Goal: Obtain resource: Download file/media

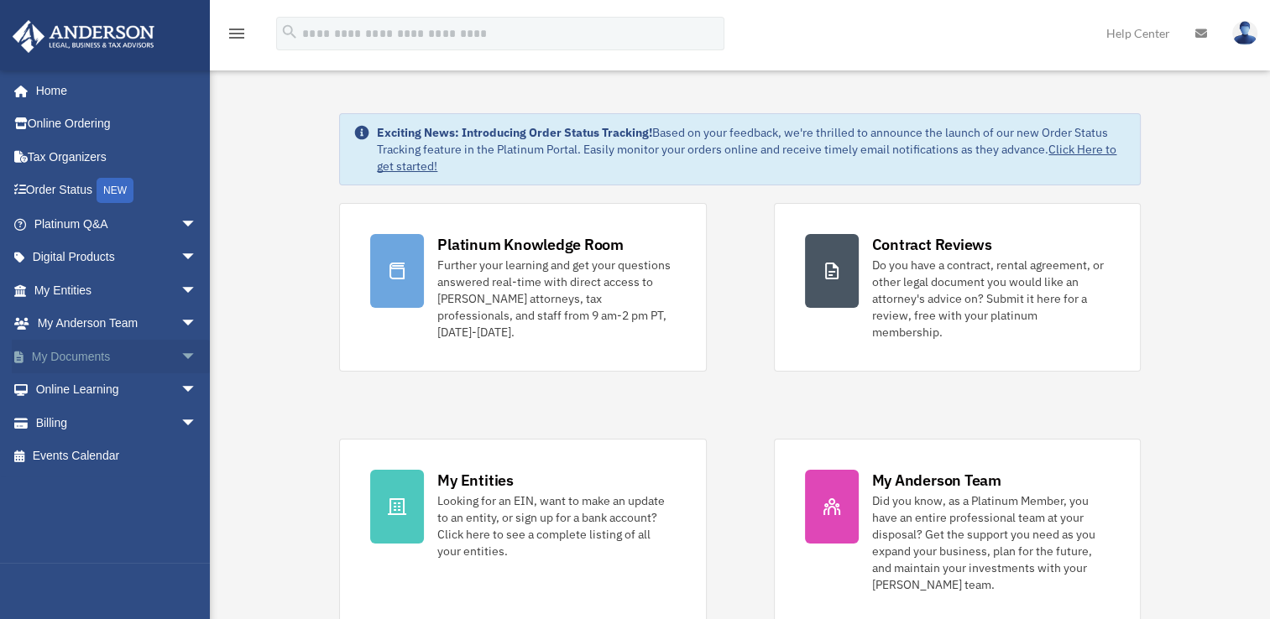
click at [180, 353] on span "arrow_drop_down" at bounding box center [197, 357] width 34 height 34
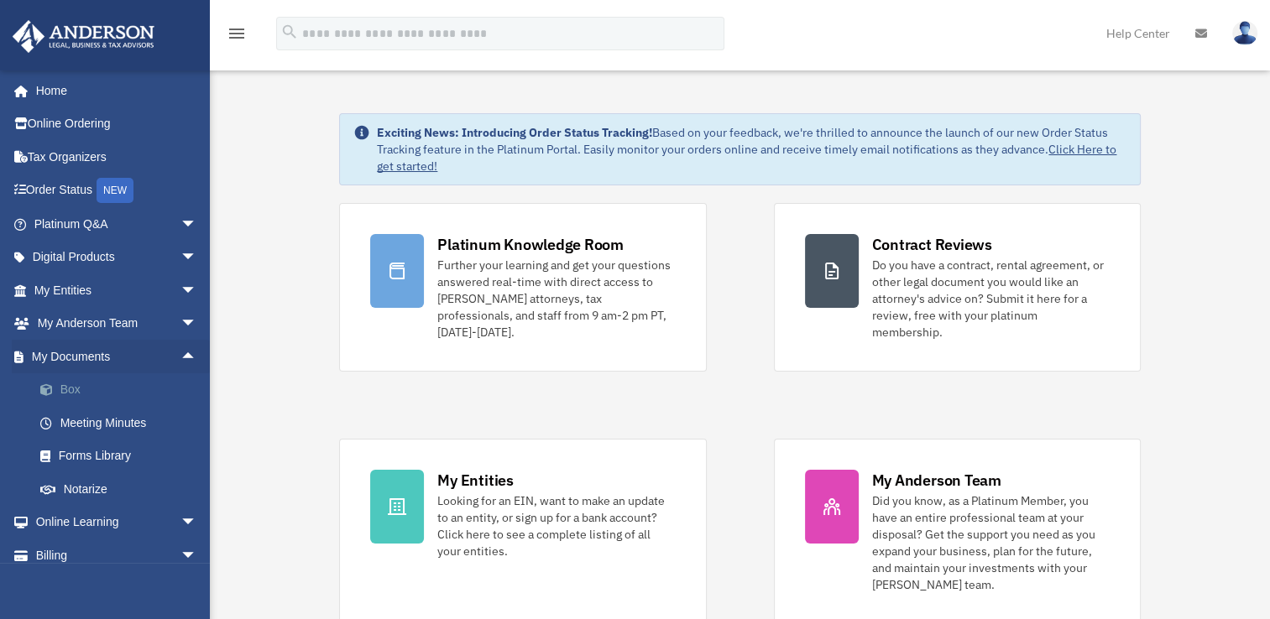
click at [50, 380] on link "Box" at bounding box center [122, 390] width 199 height 34
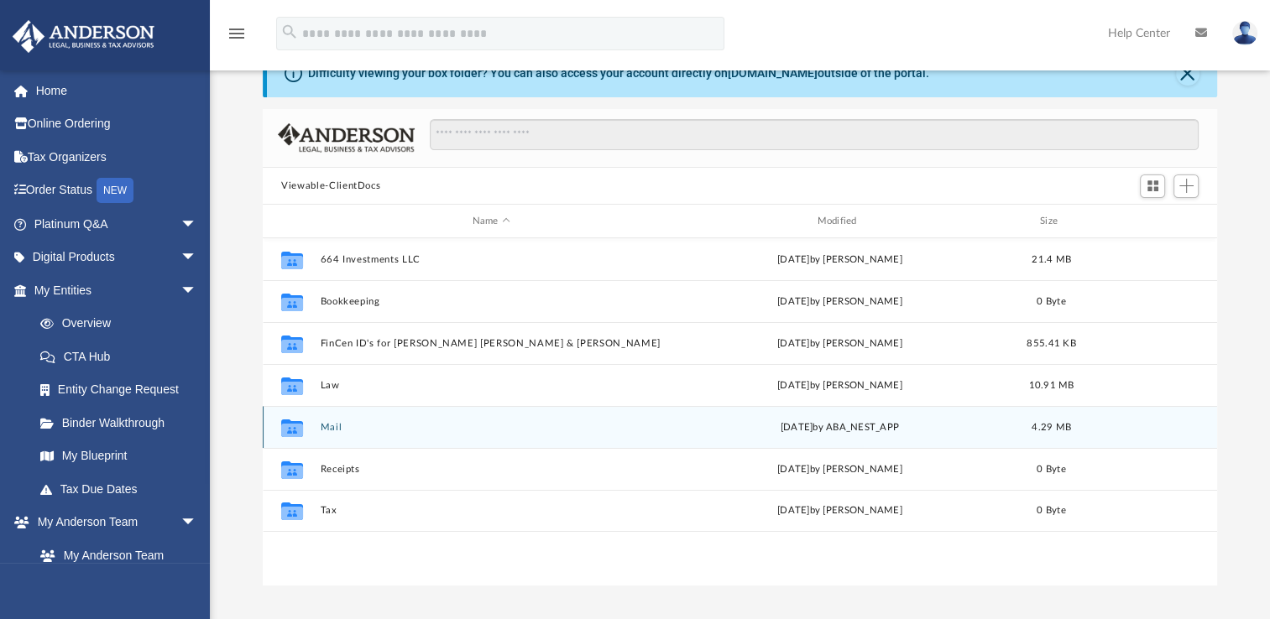
scroll to position [84, 0]
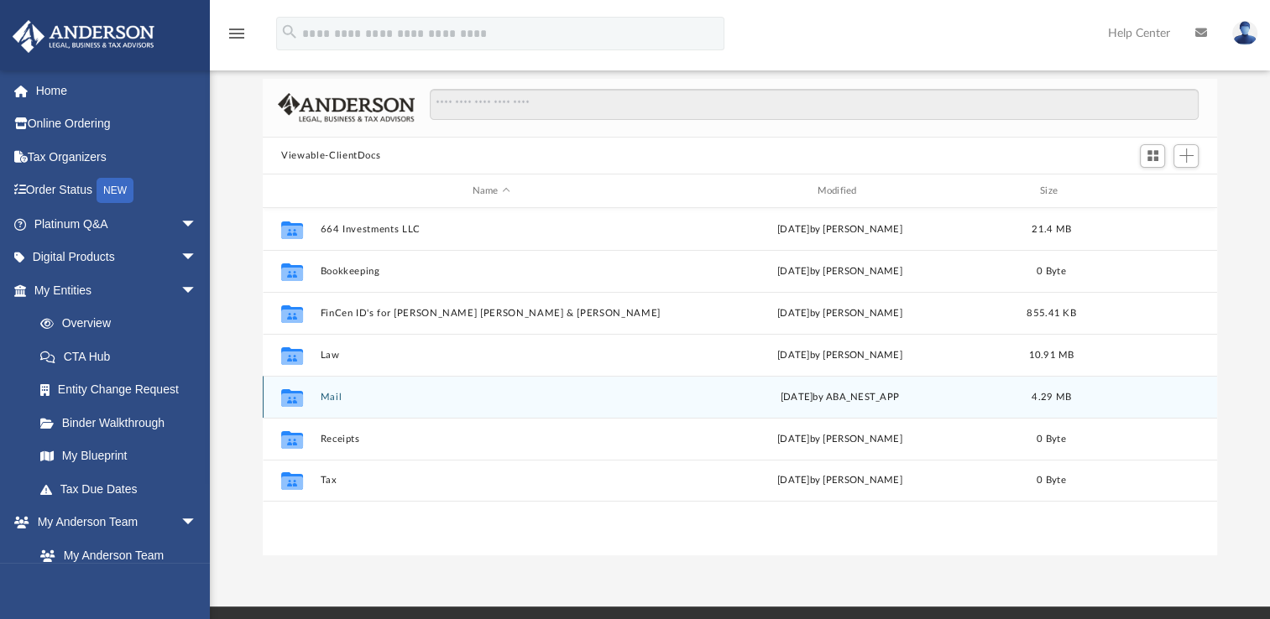
click at [329, 398] on button "Mail" at bounding box center [492, 397] width 342 height 11
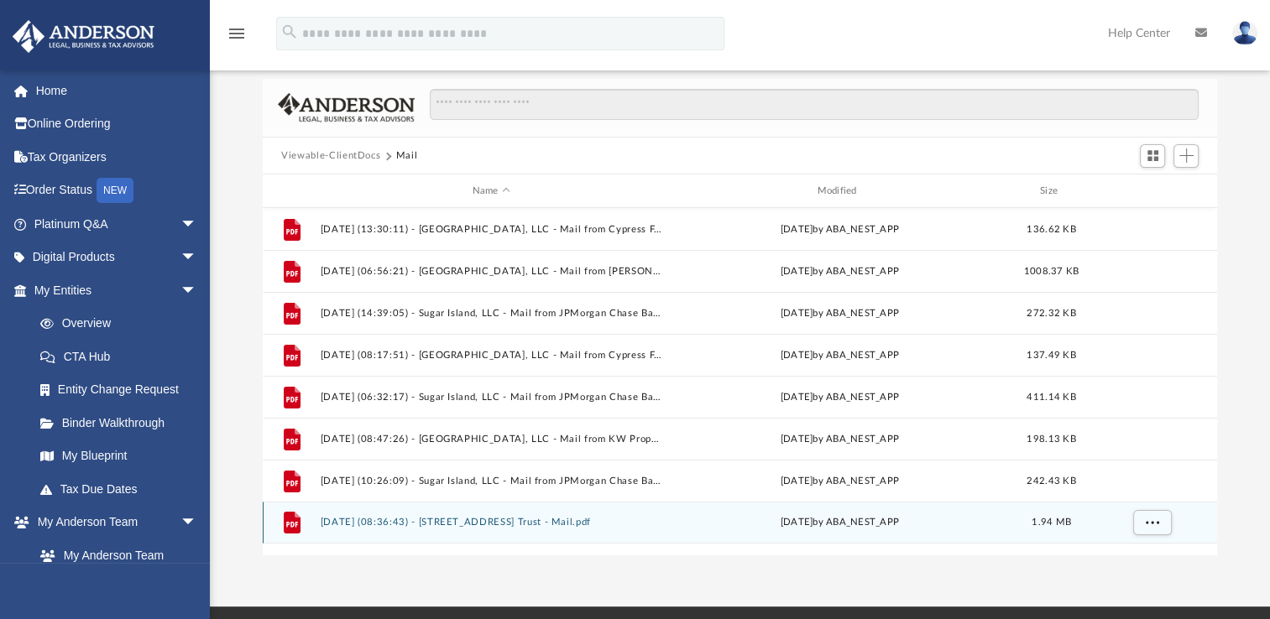
click at [501, 520] on button "[DATE] (08:36:43) - [STREET_ADDRESS] Trust - Mail.pdf" at bounding box center [492, 522] width 342 height 11
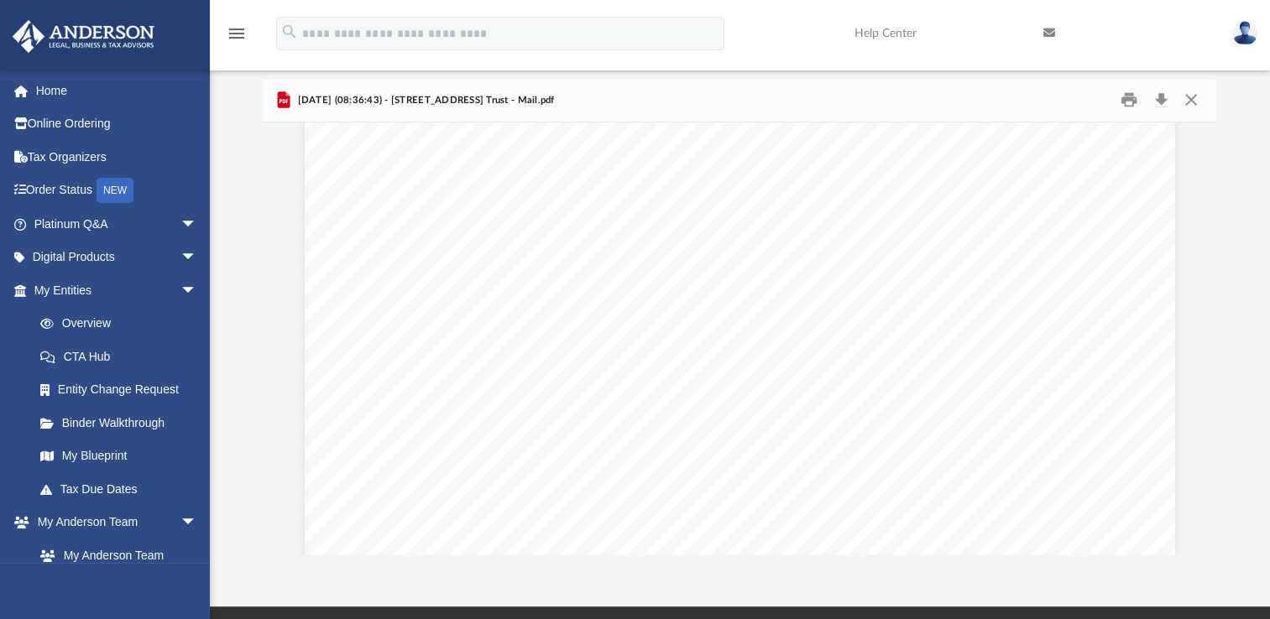
scroll to position [0, 0]
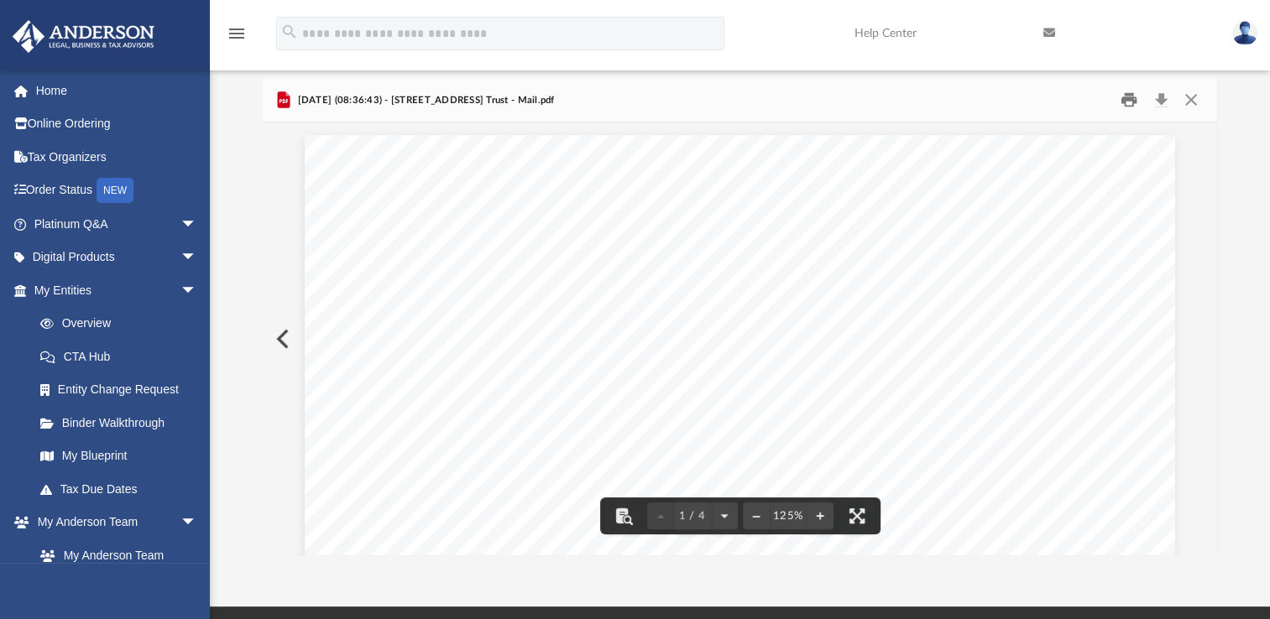
click at [1126, 102] on button "Print" at bounding box center [1129, 100] width 34 height 26
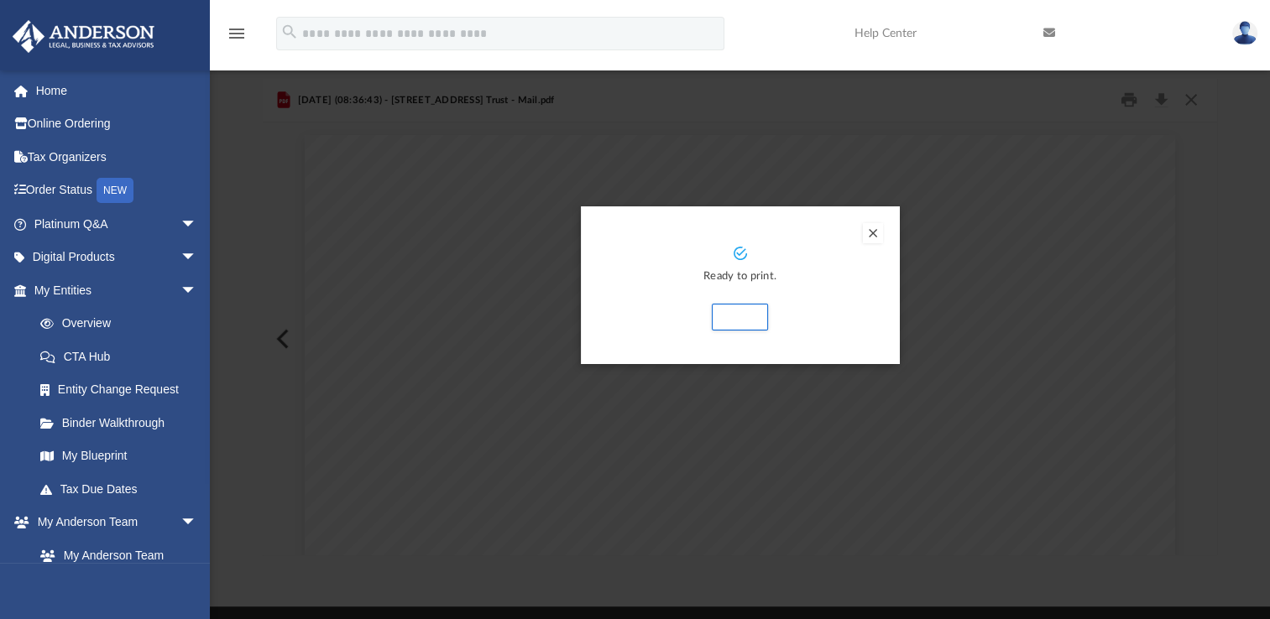
click at [871, 233] on button "Preview" at bounding box center [873, 233] width 20 height 20
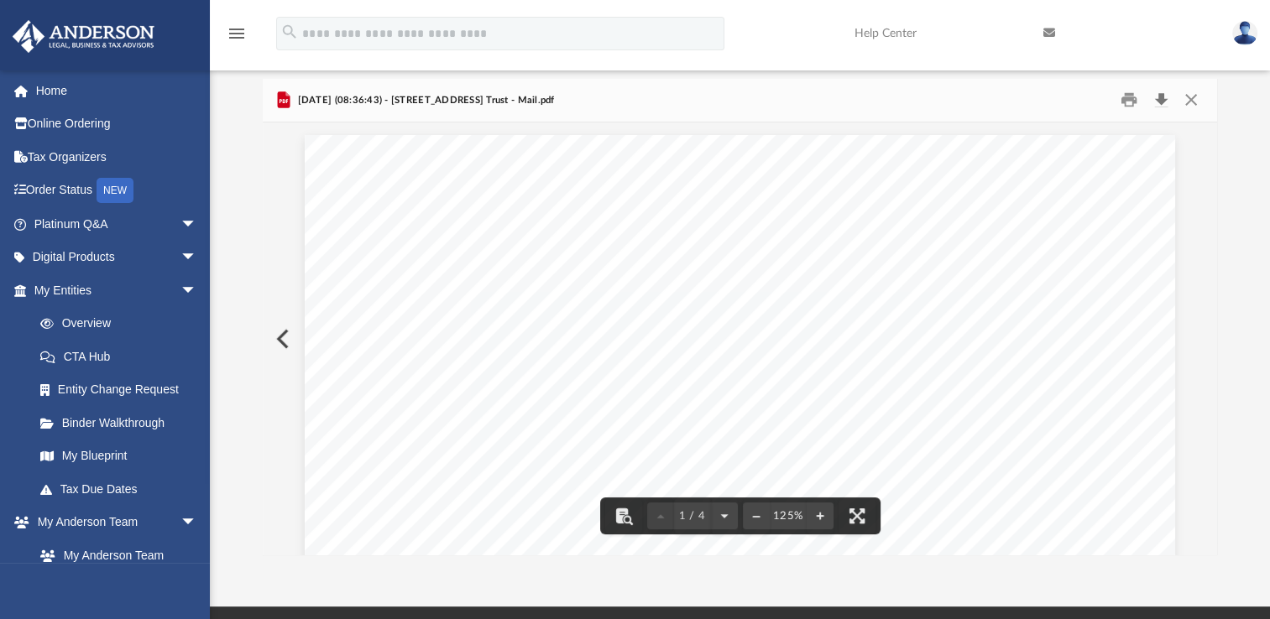
click at [1162, 95] on button "Download" at bounding box center [1161, 100] width 30 height 26
